Goal: Transaction & Acquisition: Purchase product/service

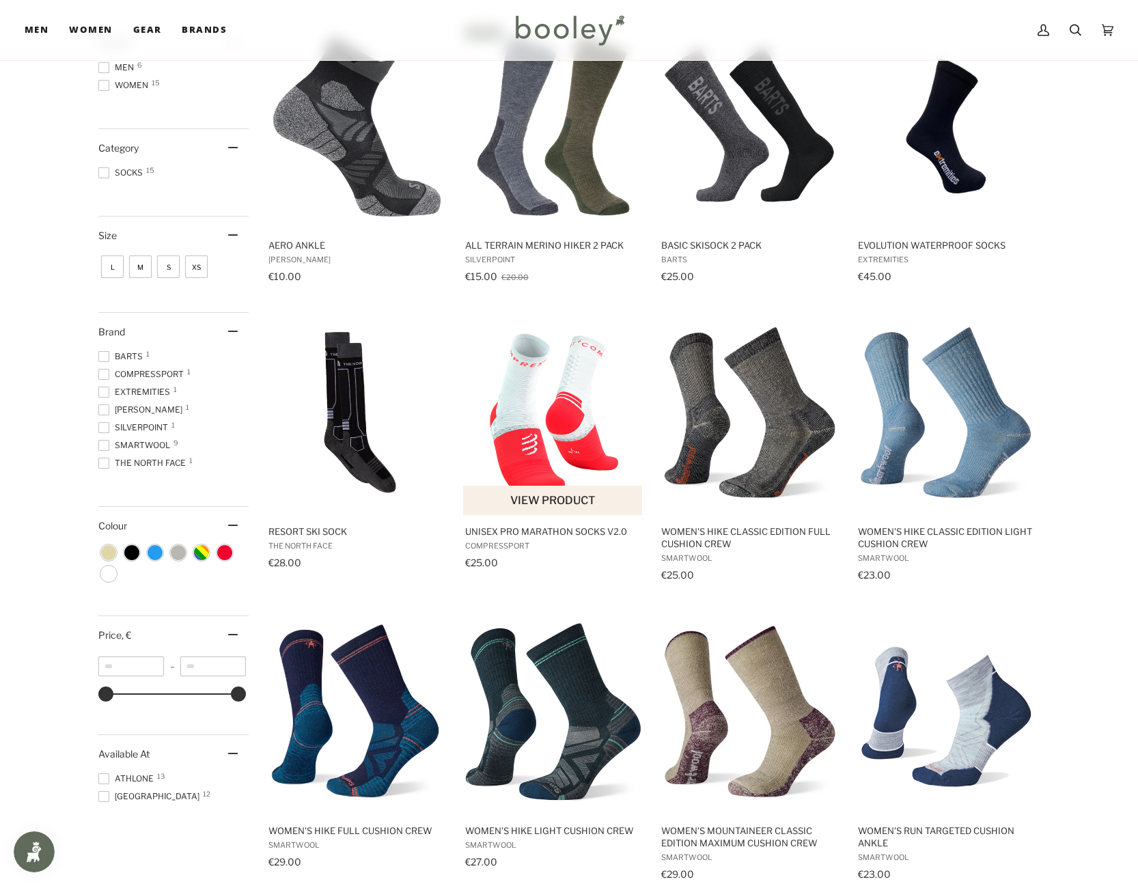
scroll to position [137, 0]
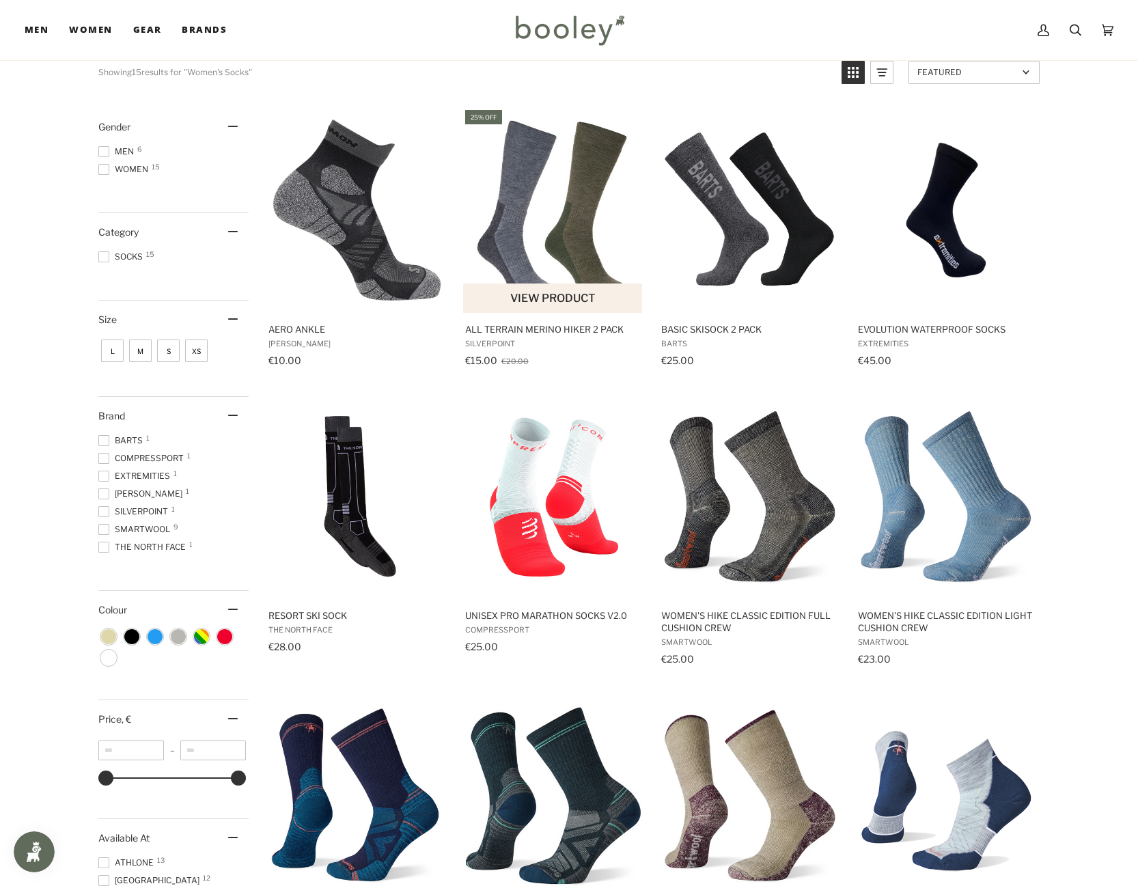
click at [540, 215] on img "All Terrain Merino Hiker 2 Pack" at bounding box center [553, 210] width 181 height 181
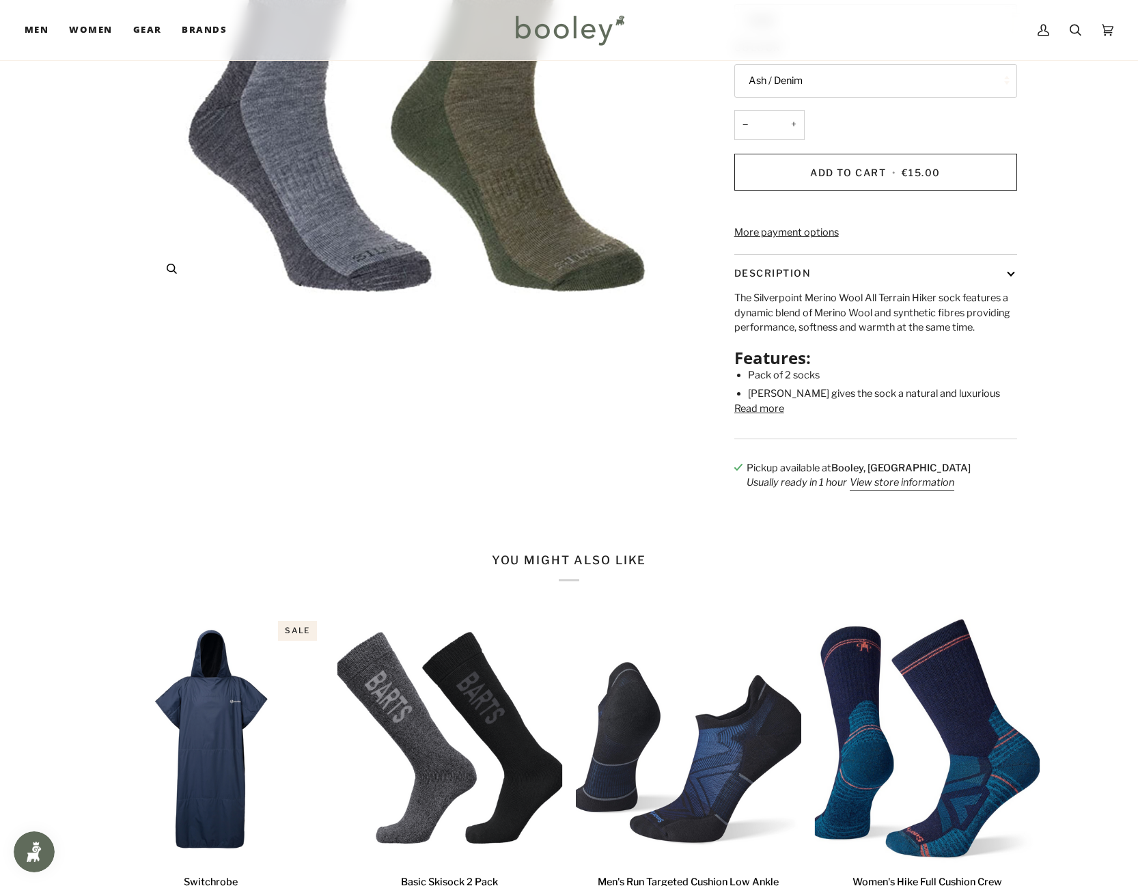
scroll to position [273, 0]
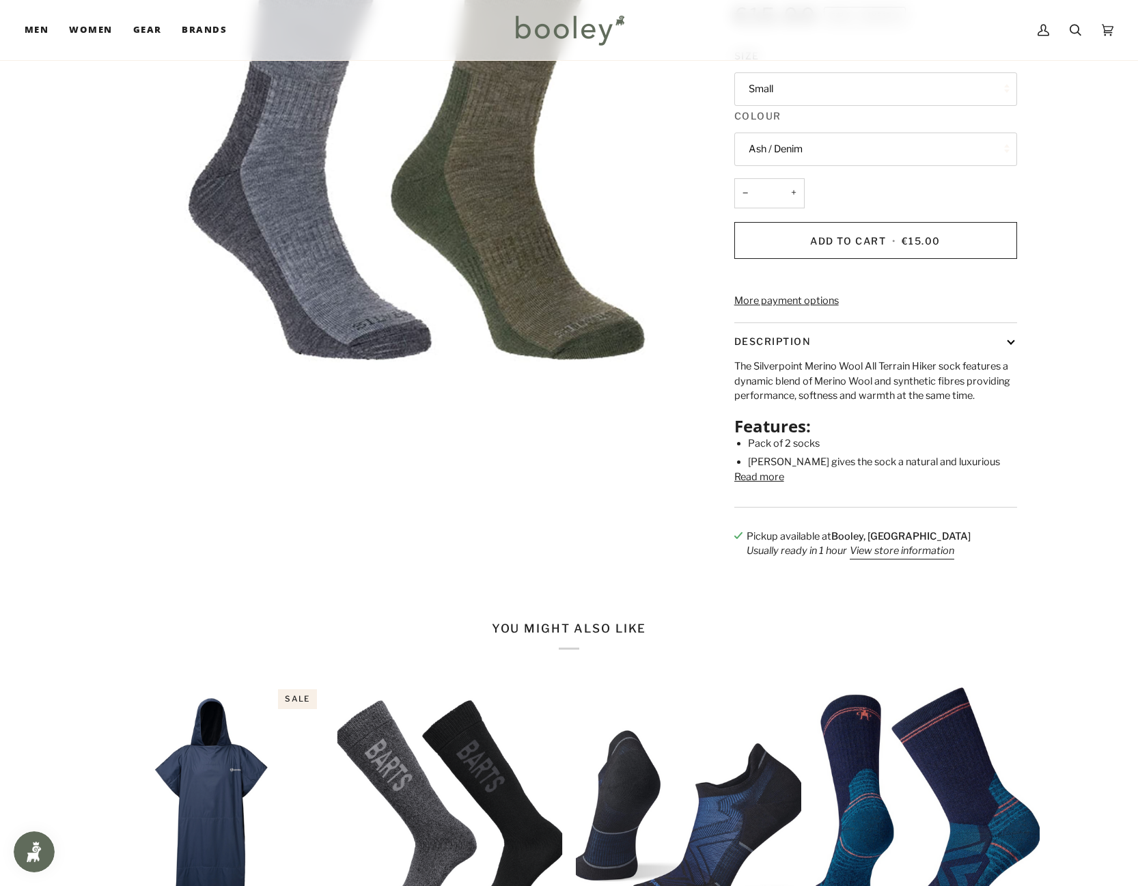
click at [747, 485] on button "Read more" at bounding box center [759, 477] width 50 height 15
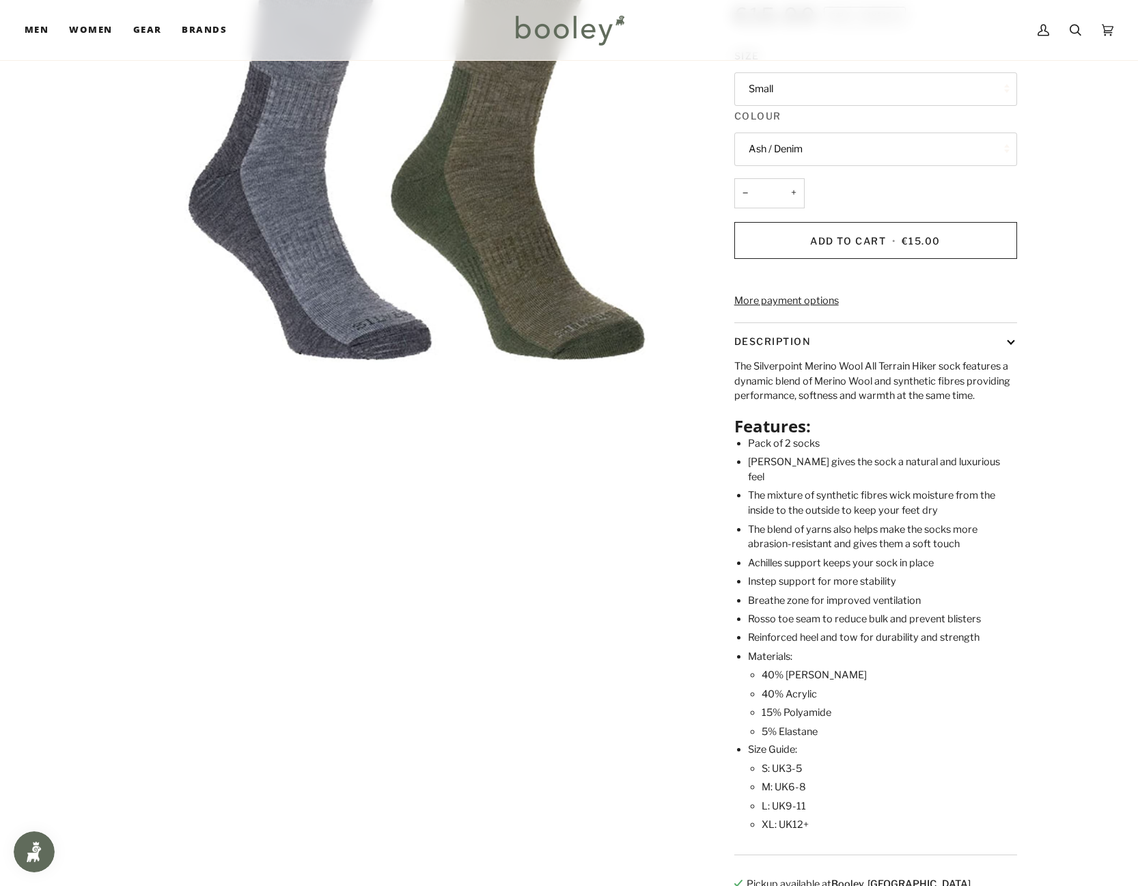
click at [796, 91] on button "Small" at bounding box center [875, 88] width 283 height 33
click at [652, 115] on img "Silverpoint All Terrain Merino Hiker 2 Pack Grey and Green - Booley Galway" at bounding box center [416, 92] width 540 height 540
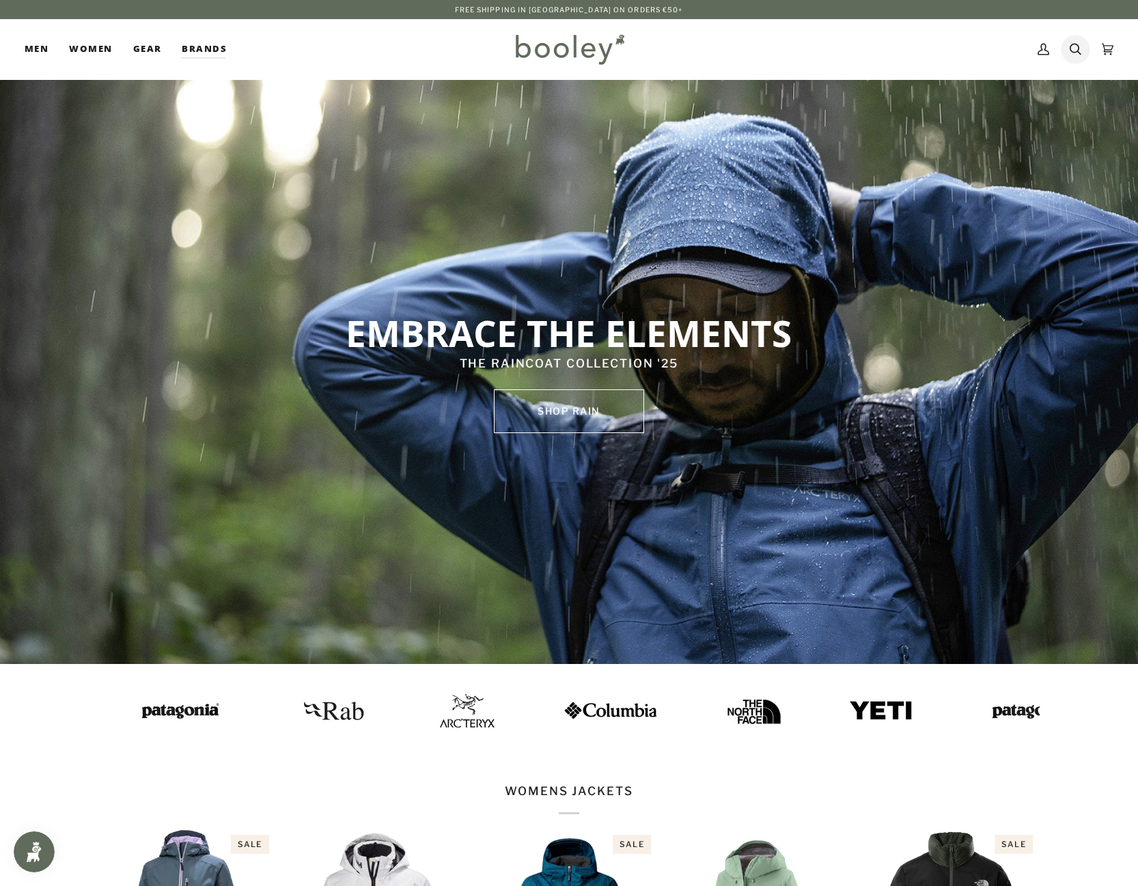
click at [1076, 52] on icon at bounding box center [1076, 50] width 12 height 12
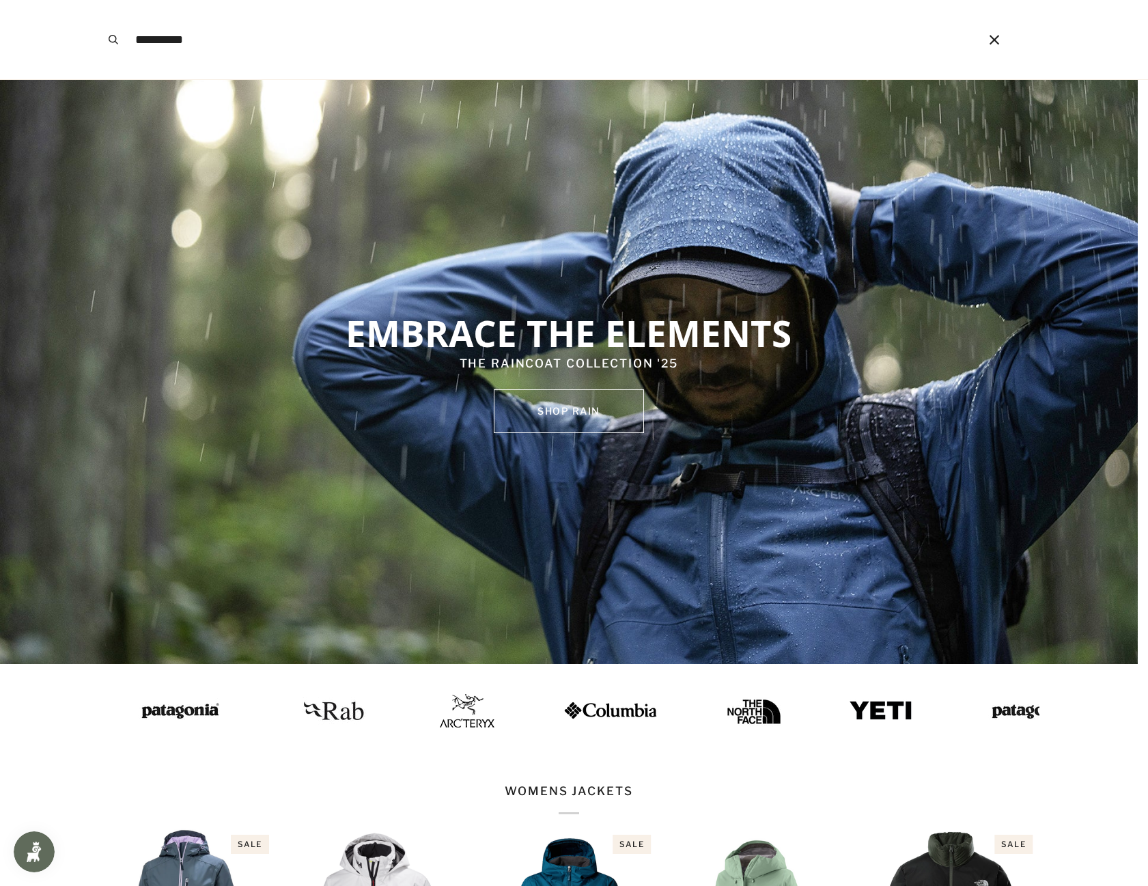
type input "**********"
click at [98, 0] on button "Search" at bounding box center [113, 39] width 30 height 79
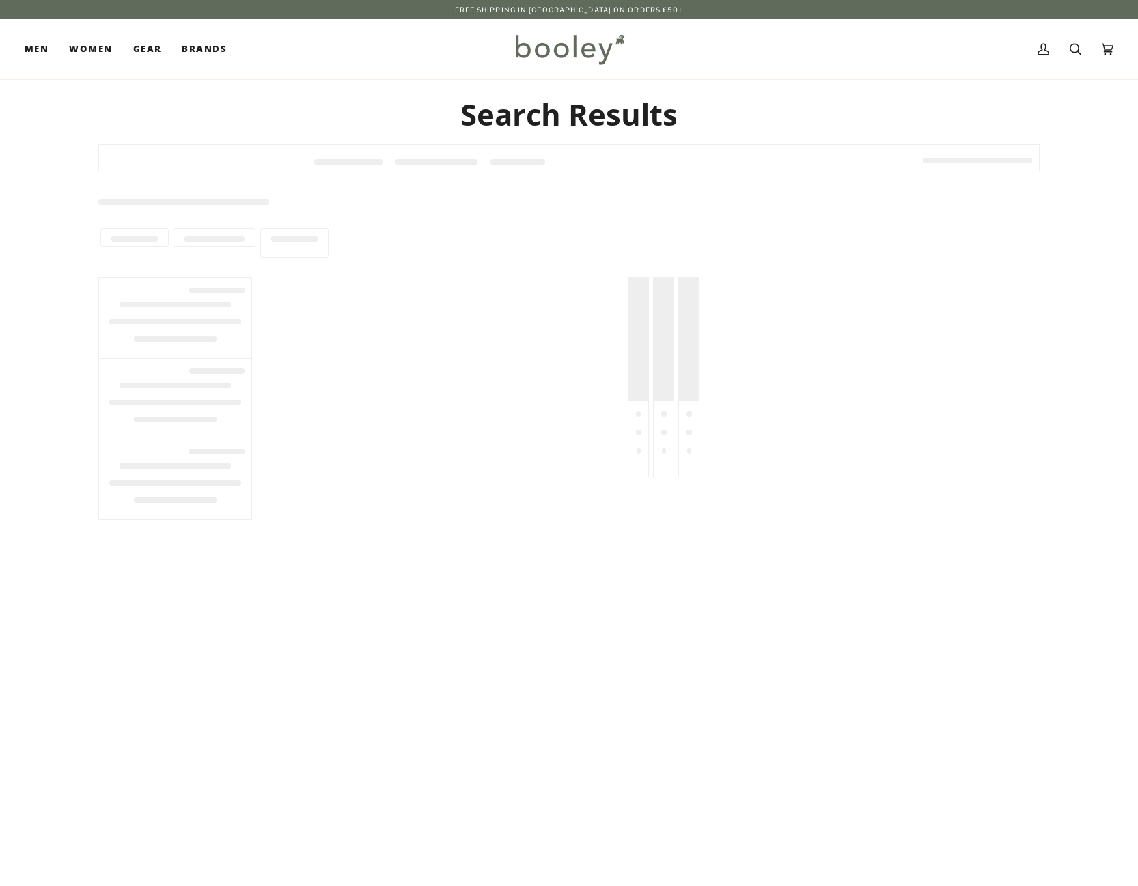
type input "**********"
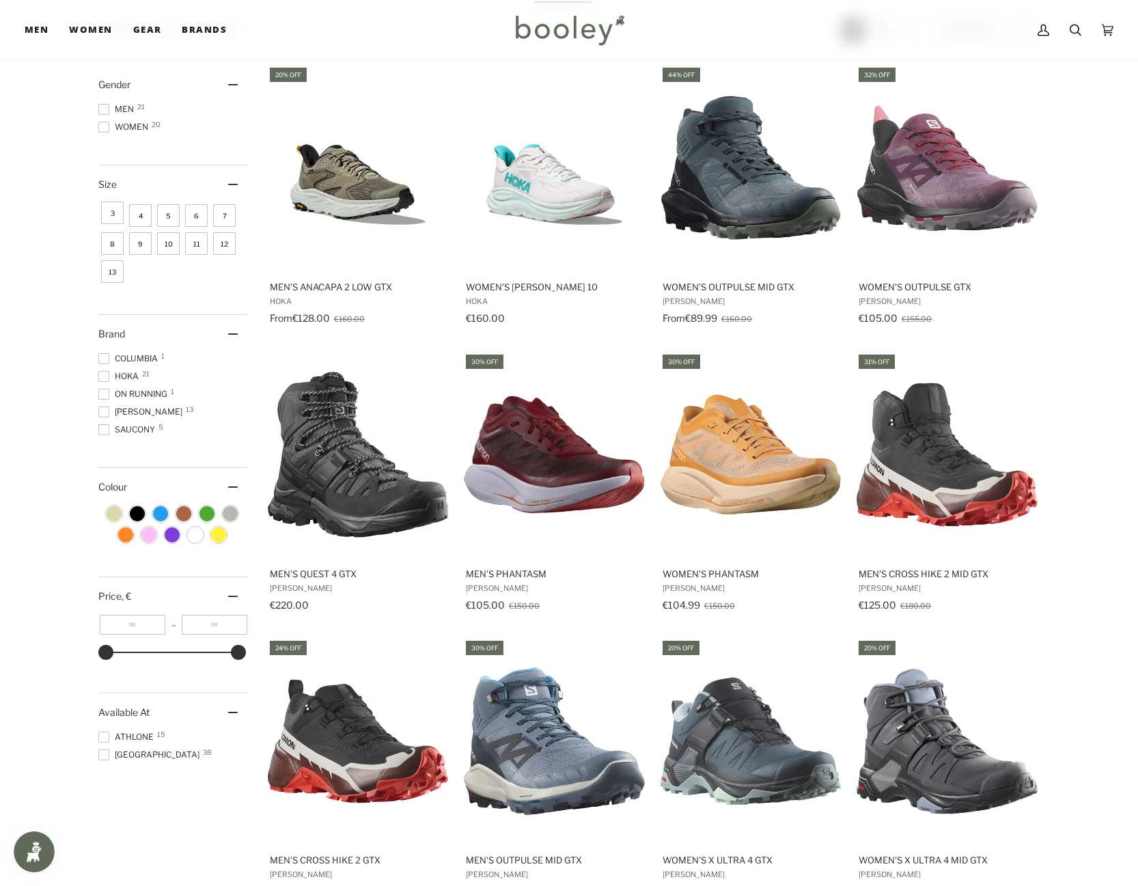
scroll to position [137, 0]
